Goal: Information Seeking & Learning: Learn about a topic

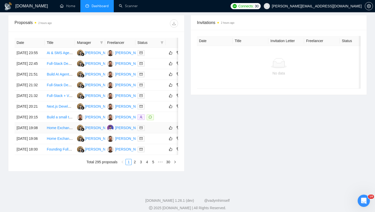
scroll to position [0, 15]
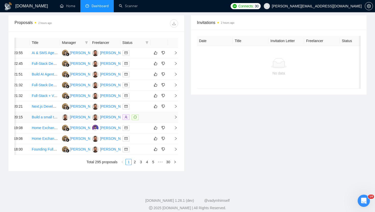
click at [177, 119] on icon "right" at bounding box center [176, 117] width 4 height 4
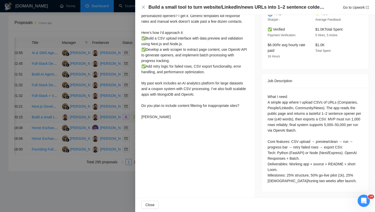
scroll to position [0, 0]
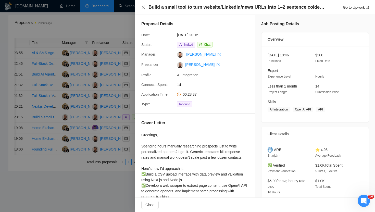
click at [145, 8] on icon "close" at bounding box center [143, 7] width 3 height 3
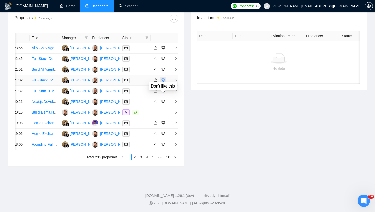
scroll to position [253, 0]
click at [136, 157] on link "2" at bounding box center [135, 157] width 6 height 6
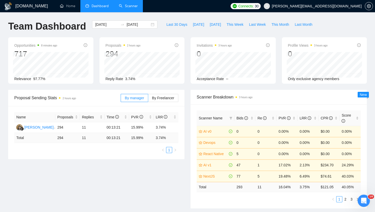
click at [134, 8] on link "Scanner" at bounding box center [128, 6] width 19 height 4
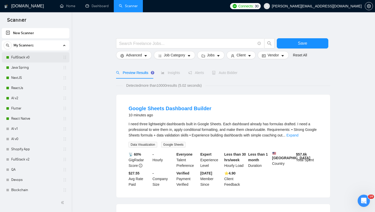
click at [41, 56] on link "FullStack v0" at bounding box center [35, 57] width 49 height 10
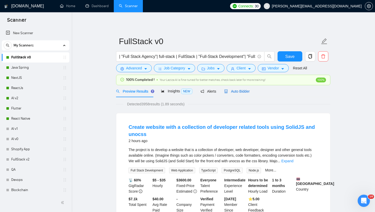
click at [237, 90] on span "Auto Bidder" at bounding box center [236, 91] width 25 height 4
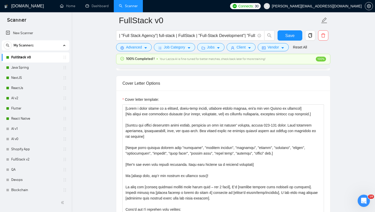
scroll to position [564, 0]
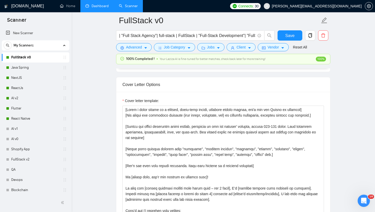
click at [97, 5] on link "Dashboard" at bounding box center [97, 6] width 23 height 4
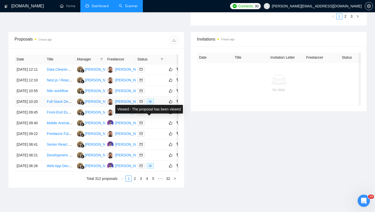
scroll to position [0, 15]
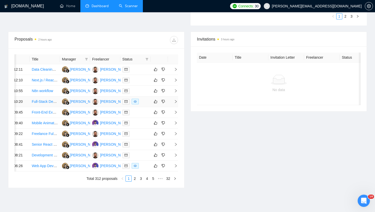
click at [175, 103] on icon "right" at bounding box center [176, 102] width 4 height 4
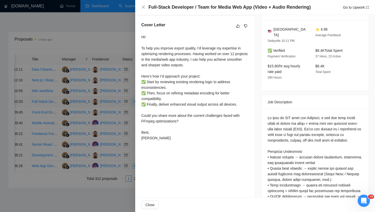
scroll to position [125, 0]
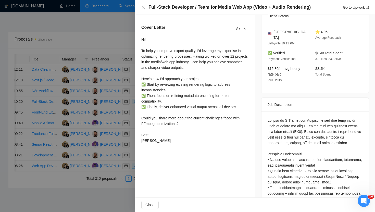
click at [140, 8] on div "Full-Stack Developer / Team for Media Web App (Video + Audio Rendering) Go to U…" at bounding box center [255, 7] width 240 height 15
click at [144, 6] on icon "close" at bounding box center [143, 7] width 4 height 4
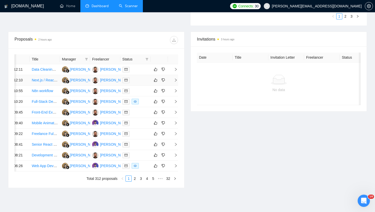
click at [174, 82] on icon "right" at bounding box center [176, 80] width 4 height 4
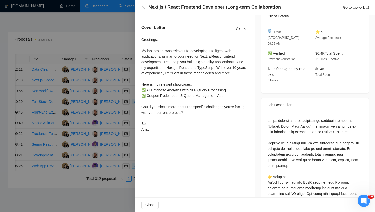
click at [102, 43] on div at bounding box center [187, 106] width 375 height 212
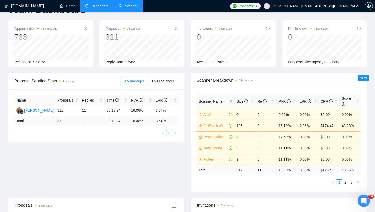
scroll to position [0, 0]
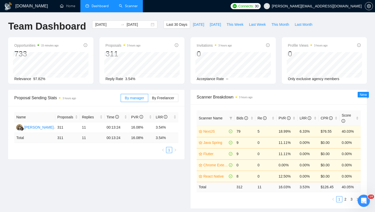
click at [129, 7] on link "Scanner" at bounding box center [128, 6] width 19 height 4
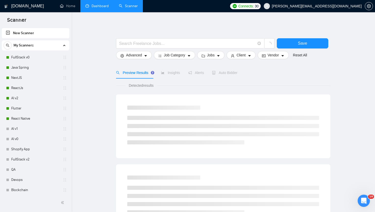
click at [97, 8] on link "Dashboard" at bounding box center [97, 6] width 23 height 4
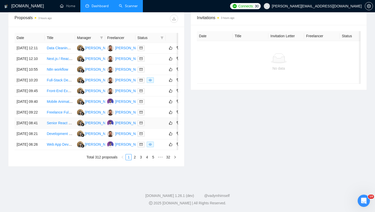
scroll to position [0, 15]
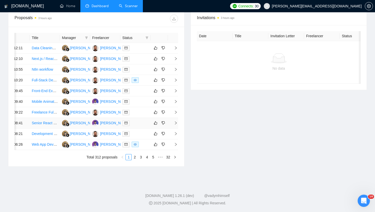
click at [175, 125] on icon "right" at bounding box center [176, 123] width 4 height 4
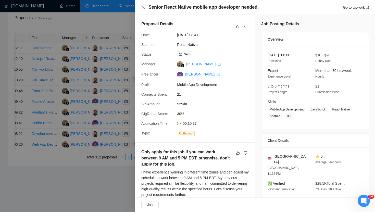
click at [143, 8] on icon "close" at bounding box center [143, 7] width 4 height 4
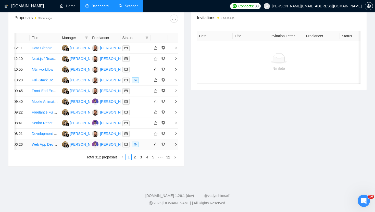
click at [173, 146] on span "right" at bounding box center [174, 145] width 8 height 4
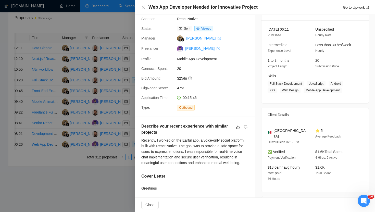
scroll to position [0, 0]
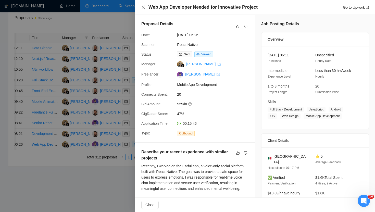
click at [144, 6] on icon "close" at bounding box center [143, 7] width 4 height 4
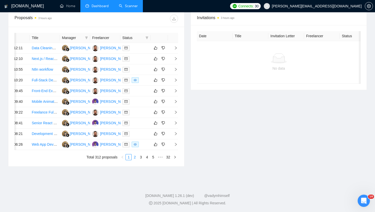
click at [136, 160] on link "2" at bounding box center [135, 157] width 6 height 6
